Goal: Information Seeking & Learning: Learn about a topic

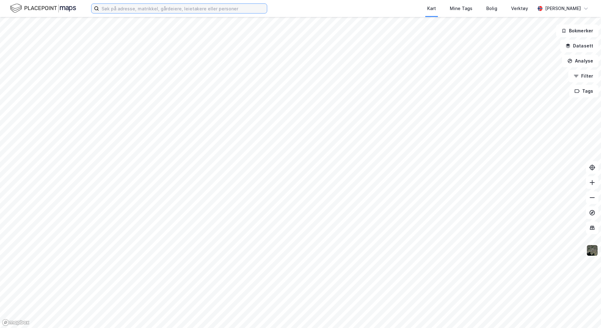
click at [190, 8] on input at bounding box center [183, 8] width 168 height 9
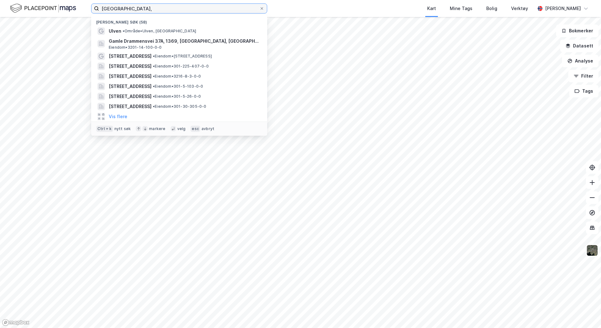
paste input "123/1394"
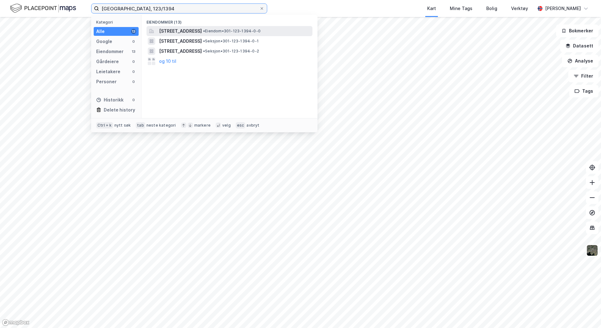
type input "[GEOGRAPHIC_DATA], 123/1394"
click at [202, 30] on span "[STREET_ADDRESS]" at bounding box center [180, 31] width 43 height 8
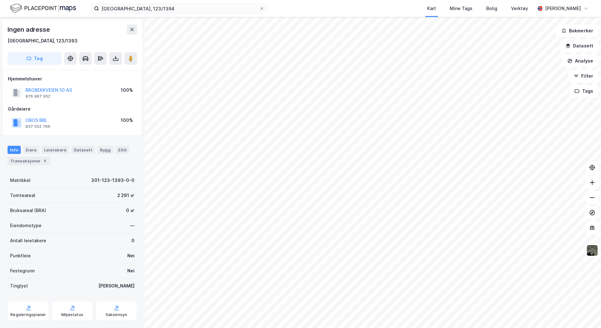
scroll to position [1, 0]
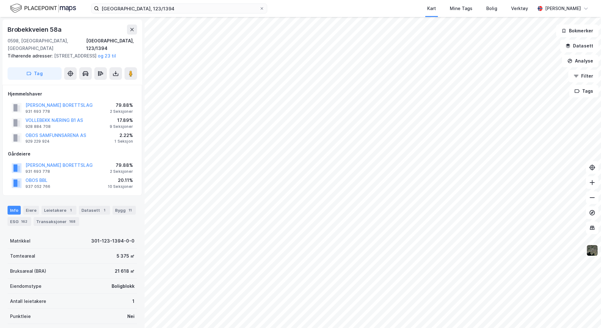
scroll to position [1, 0]
click at [113, 74] on icon at bounding box center [115, 73] width 6 height 6
click at [90, 85] on div "Last ned grunnbok" at bounding box center [84, 85] width 36 height 5
click at [106, 56] on div "Tilhørende adresser: [STREET_ADDRESS], [STREET_ADDRESS] og 23 til" at bounding box center [70, 56] width 124 height 8
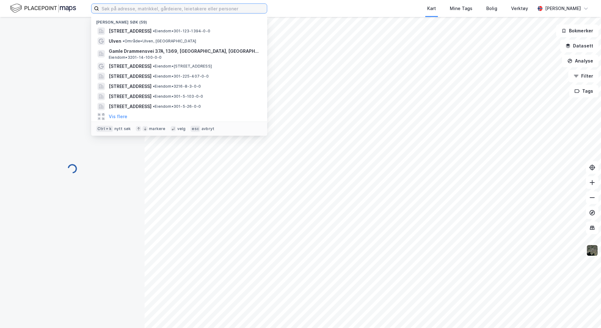
click at [168, 11] on input at bounding box center [183, 8] width 168 height 9
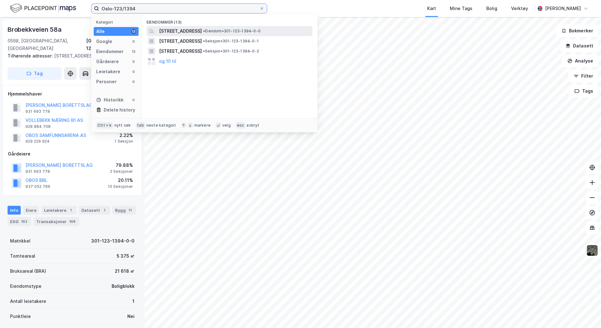
type input "Oslo-123/1394"
click at [202, 27] on span "[STREET_ADDRESS]" at bounding box center [180, 31] width 43 height 8
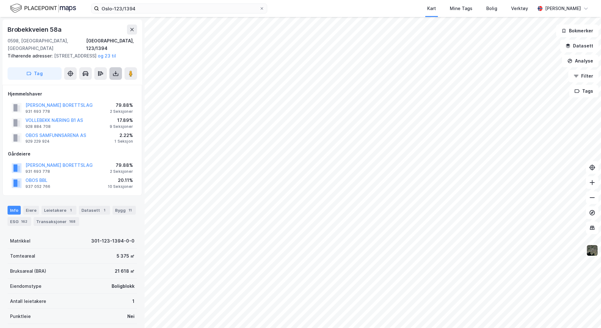
click at [112, 72] on button at bounding box center [115, 73] width 13 height 13
click at [101, 87] on div "Last ned grunnbok" at bounding box center [84, 86] width 36 height 5
click at [121, 124] on div "17.89%" at bounding box center [121, 121] width 23 height 8
click at [0, 0] on button "VOLLEBEKK NÆRING B1 AS" at bounding box center [0, 0] width 0 height 0
